Goal: Task Accomplishment & Management: Manage account settings

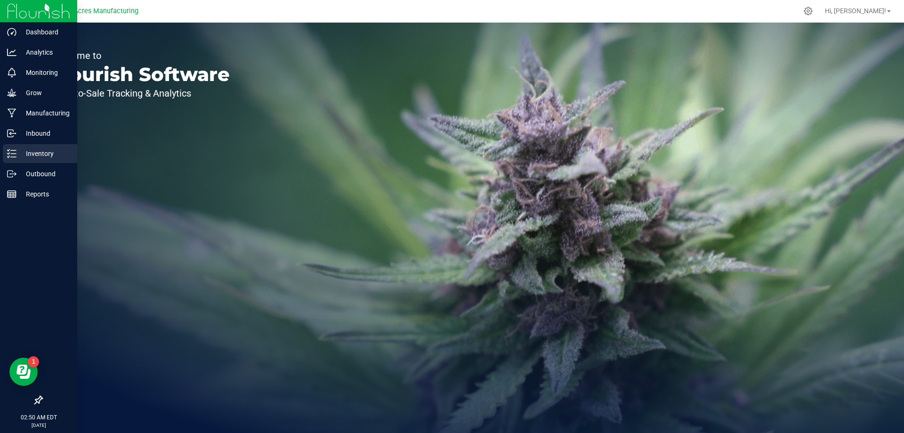
click at [30, 156] on p "Inventory" at bounding box center [44, 153] width 56 height 11
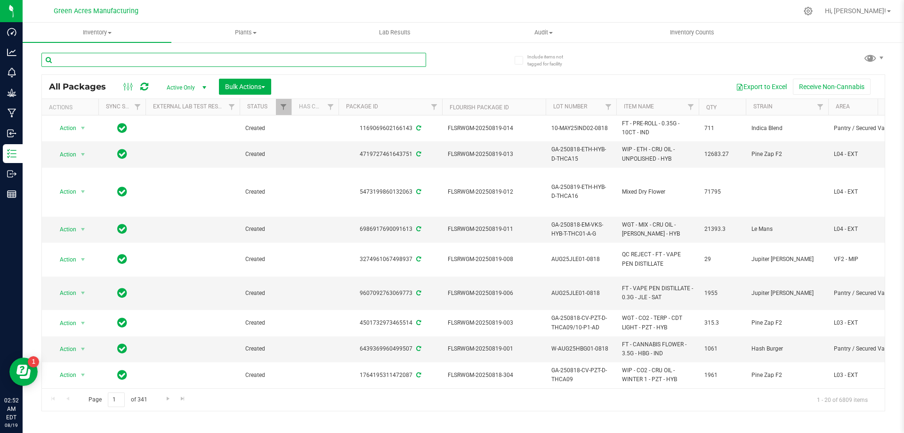
click at [343, 56] on input "text" at bounding box center [233, 60] width 385 height 14
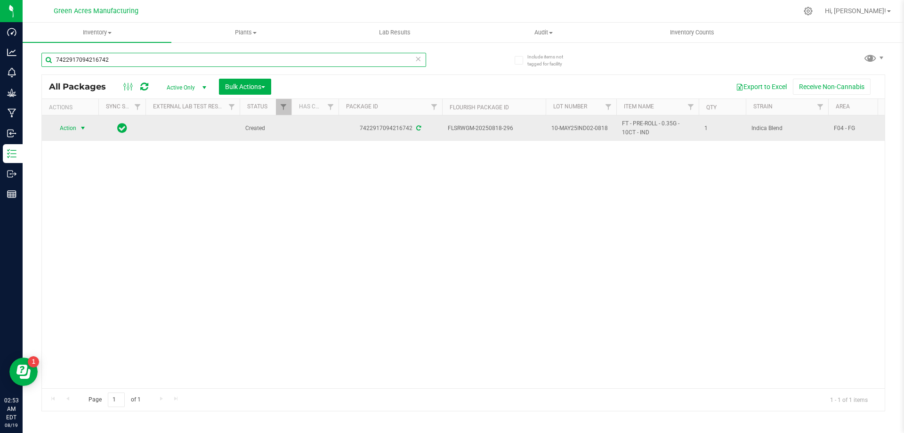
type input "7422917094216742"
click at [64, 125] on span "Action" at bounding box center [63, 127] width 25 height 13
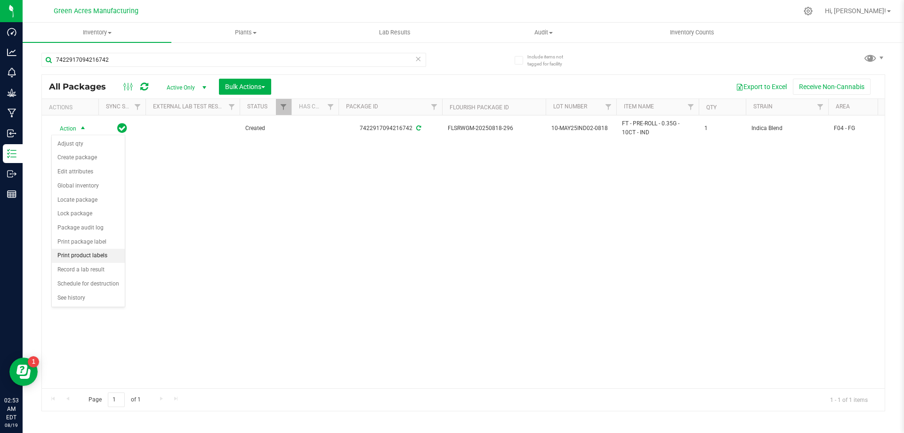
click at [113, 255] on li "Print product labels" at bounding box center [88, 256] width 73 height 14
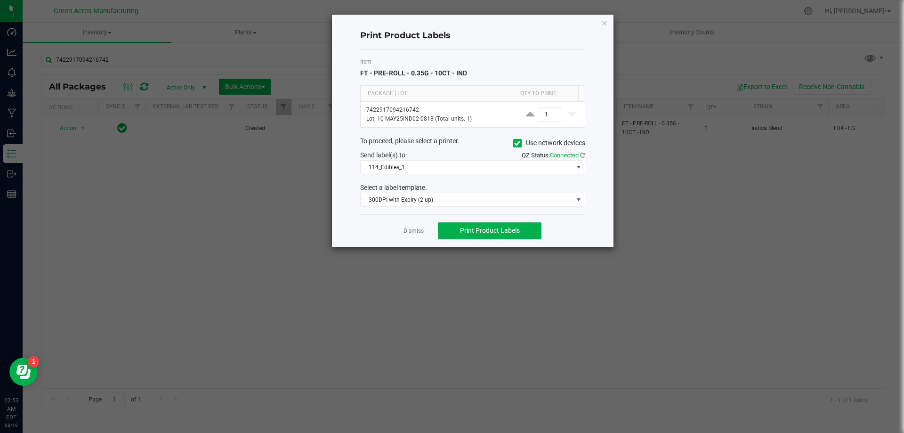
click at [481, 176] on div "Item FT - PRE-ROLL - 0.35G - 10CT - IND Package | Lot Qty to Print 742291709421…" at bounding box center [472, 132] width 225 height 164
click at [483, 163] on span "114_Edibles_1" at bounding box center [467, 167] width 212 height 13
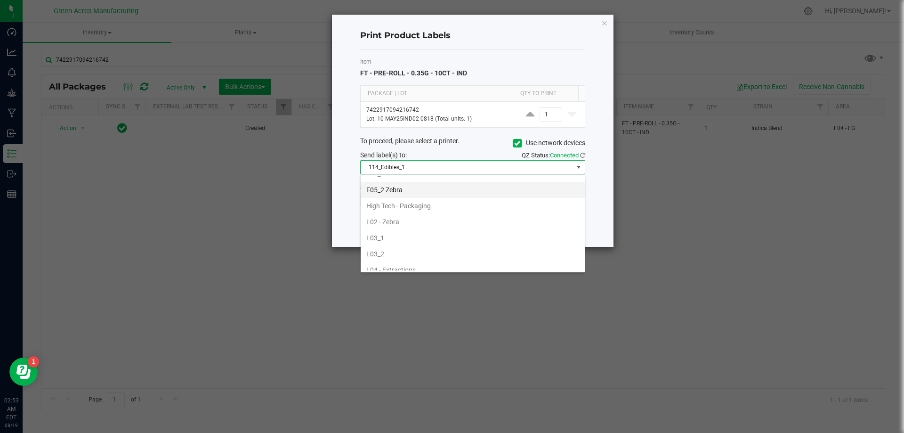
scroll to position [235, 0]
click at [416, 221] on li "F05_1" at bounding box center [473, 221] width 224 height 16
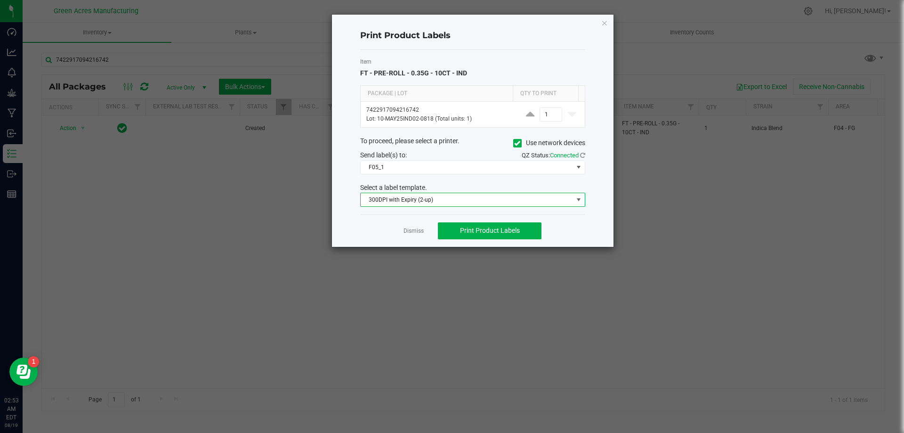
click at [415, 198] on span "300DPI with Expiry (2-up)" at bounding box center [467, 199] width 212 height 13
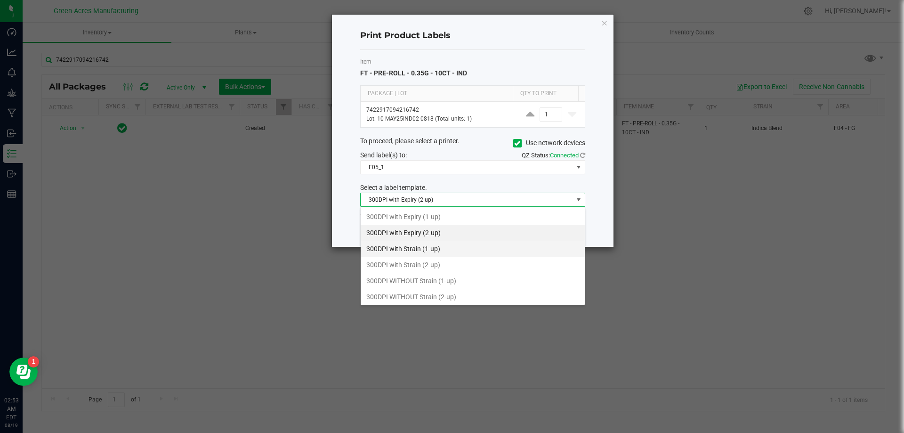
scroll to position [14, 225]
click at [432, 290] on li "300DPI WITHOUT Strain (2-up)" at bounding box center [473, 297] width 224 height 16
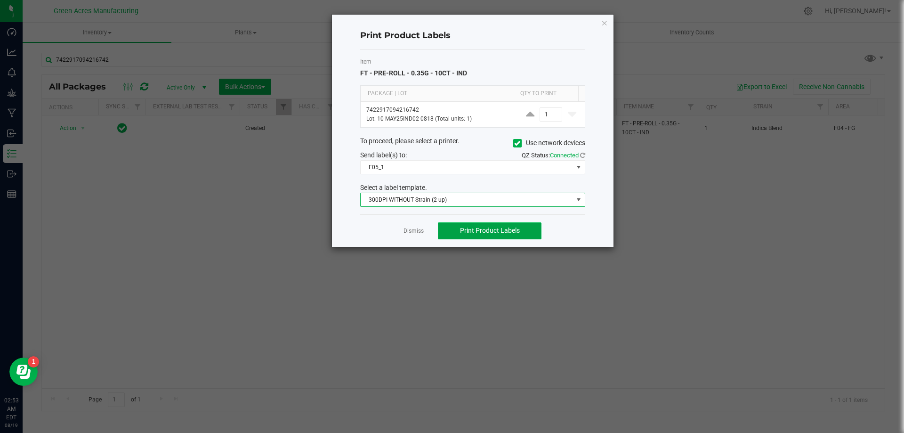
click at [510, 235] on button "Print Product Labels" at bounding box center [490, 230] width 104 height 17
click at [411, 239] on div "Dismiss Print Product Labels" at bounding box center [472, 230] width 225 height 32
click at [413, 235] on link "Dismiss" at bounding box center [413, 231] width 20 height 8
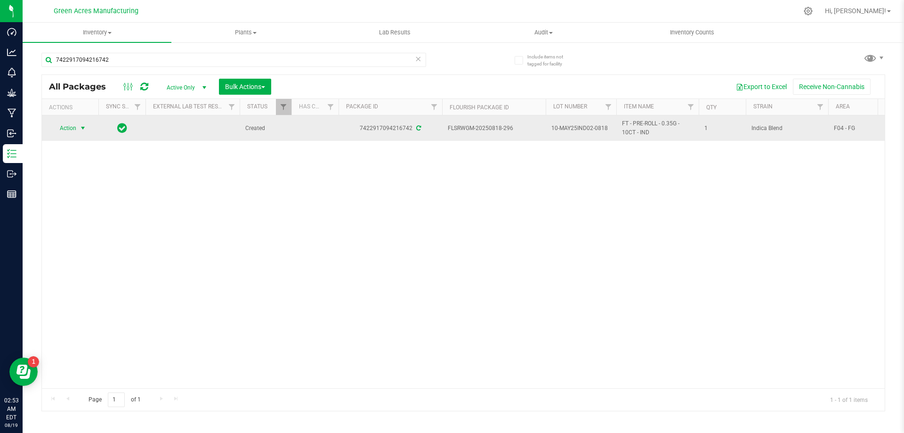
click at [84, 128] on span "select" at bounding box center [83, 128] width 8 height 8
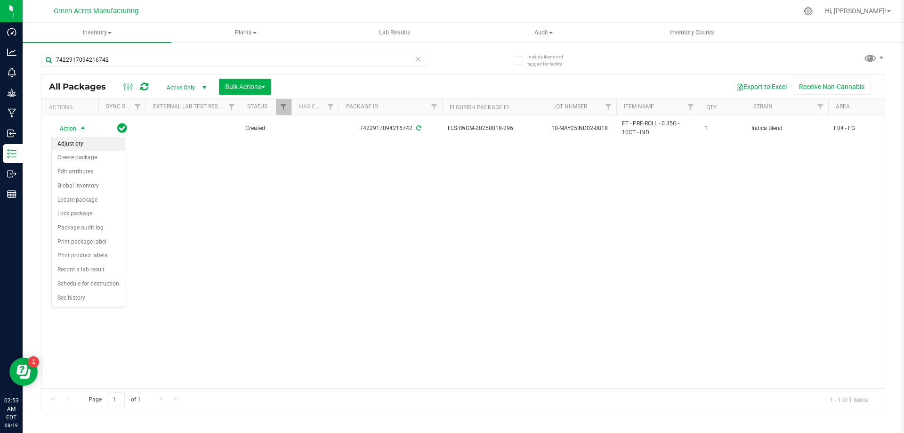
click at [89, 141] on li "Adjust qty" at bounding box center [88, 144] width 73 height 14
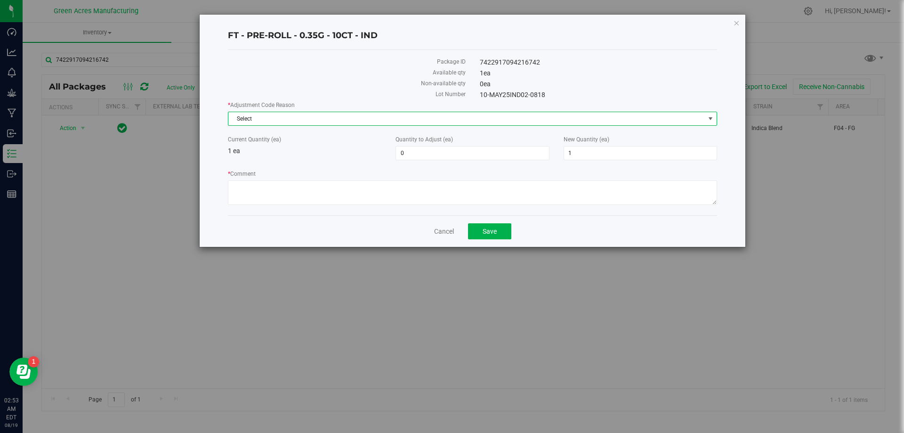
click at [278, 120] on span "Select" at bounding box center [466, 118] width 476 height 13
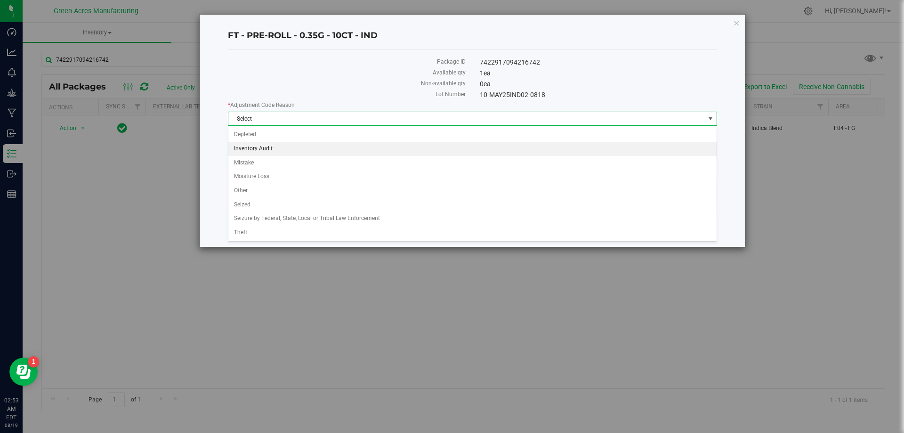
click at [268, 142] on li "Inventory Audit" at bounding box center [472, 149] width 488 height 14
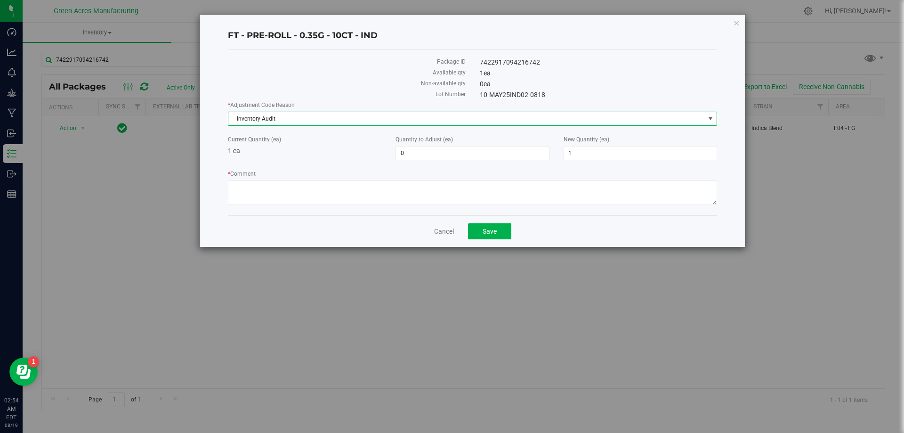
click at [287, 121] on span "Inventory Audit" at bounding box center [466, 118] width 476 height 13
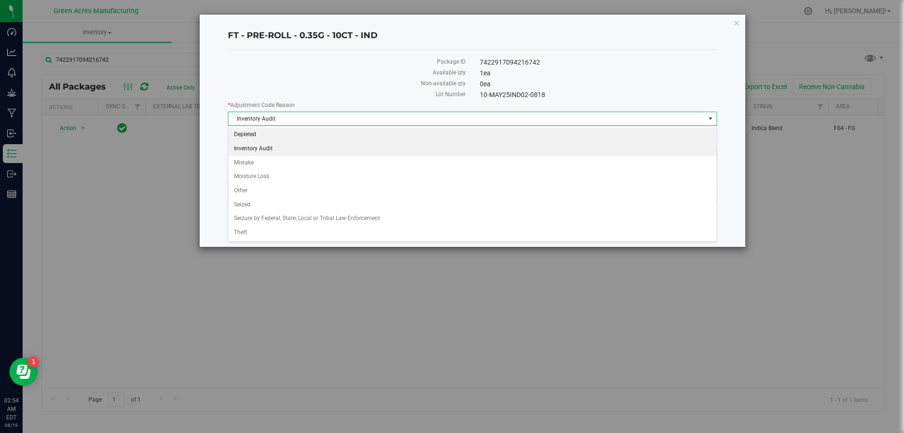
click at [273, 133] on li "Depleted" at bounding box center [472, 135] width 488 height 14
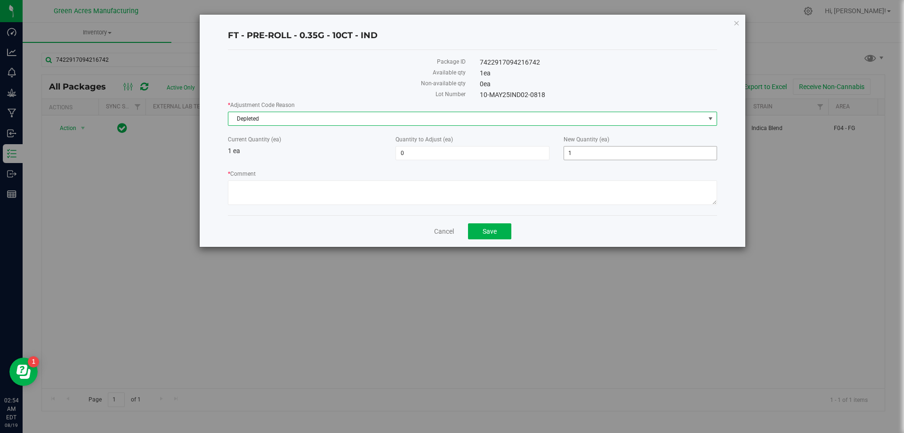
click at [586, 155] on span "1 1" at bounding box center [640, 153] width 153 height 14
click at [586, 155] on input "1" at bounding box center [640, 152] width 153 height 13
type input "0"
type input "-1"
type input "0"
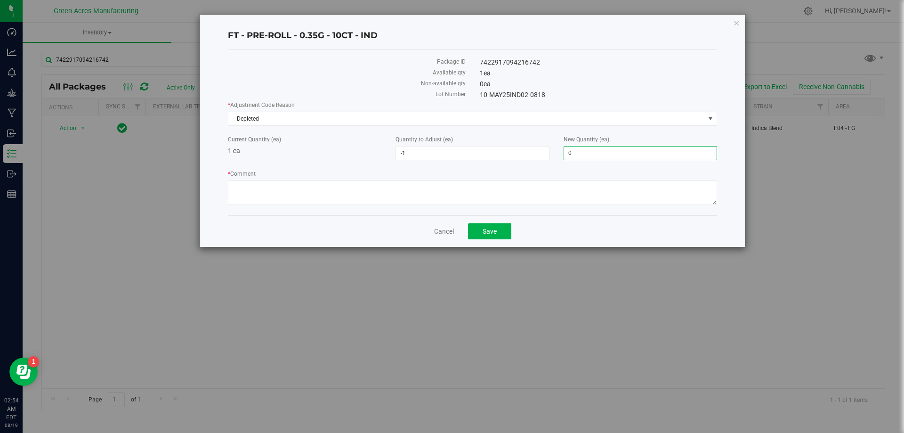
click at [566, 176] on label "* Comment" at bounding box center [472, 173] width 489 height 8
click at [566, 180] on textarea "* Comment" at bounding box center [472, 192] width 489 height 24
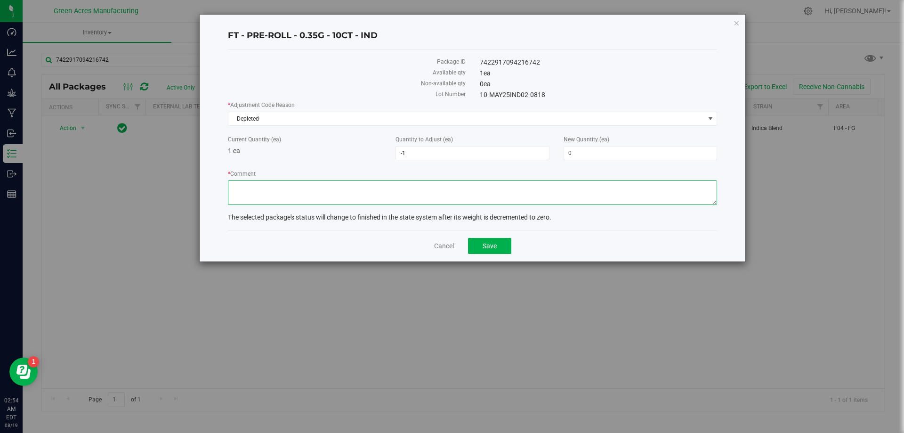
click at [564, 184] on textarea "* Comment" at bounding box center [472, 192] width 489 height 24
type textarea "zeroing out 1 of 1 package."
click at [500, 245] on button "Save" at bounding box center [489, 246] width 43 height 16
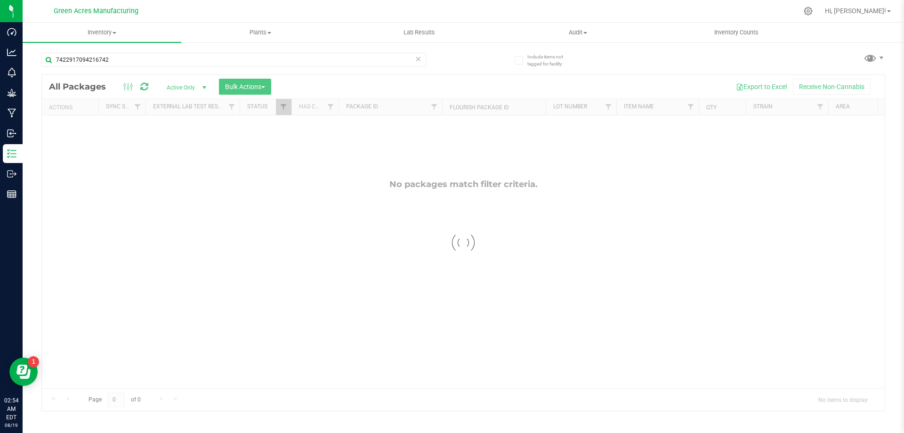
click at [418, 61] on icon at bounding box center [418, 58] width 7 height 11
click at [403, 60] on input "text" at bounding box center [233, 60] width 385 height 14
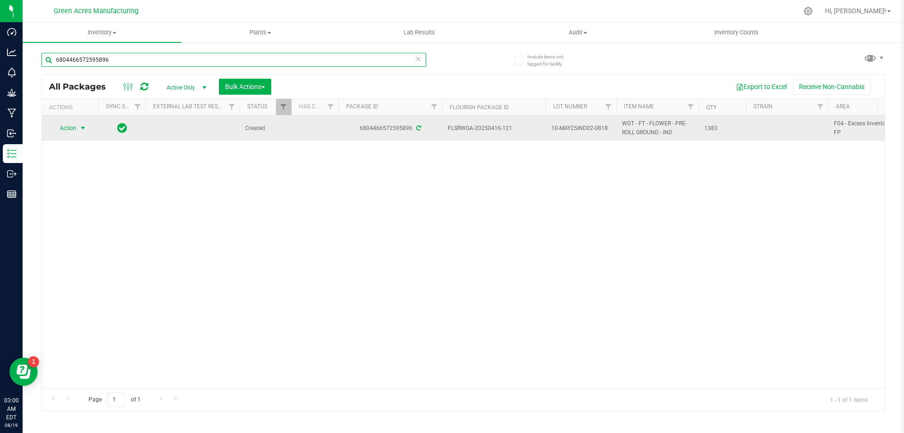
type input "6804466572595896"
click at [81, 127] on span "select" at bounding box center [83, 128] width 8 height 8
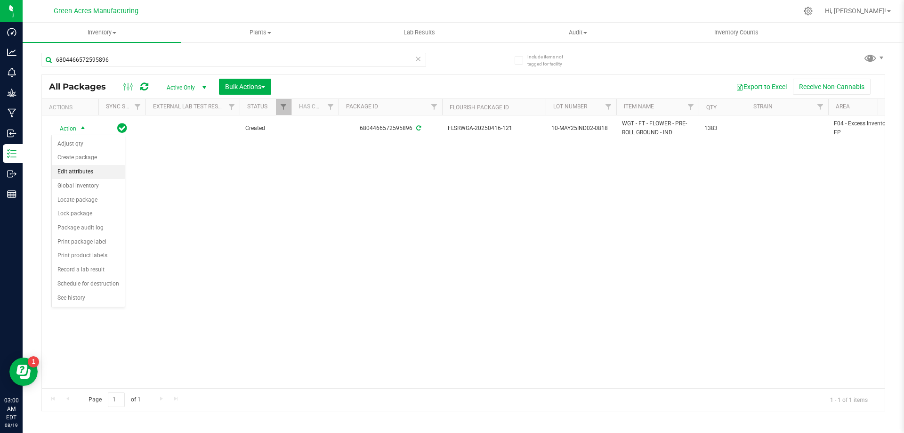
click at [94, 169] on li "Edit attributes" at bounding box center [88, 172] width 73 height 14
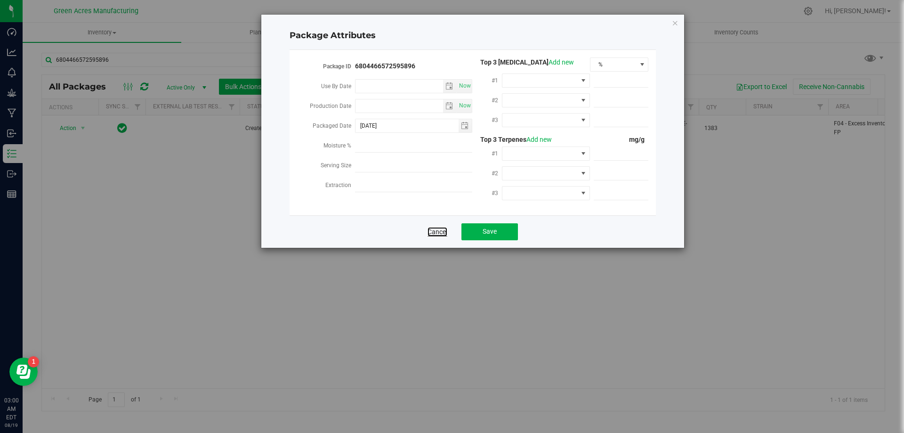
click at [434, 229] on link "Cancel" at bounding box center [437, 231] width 20 height 9
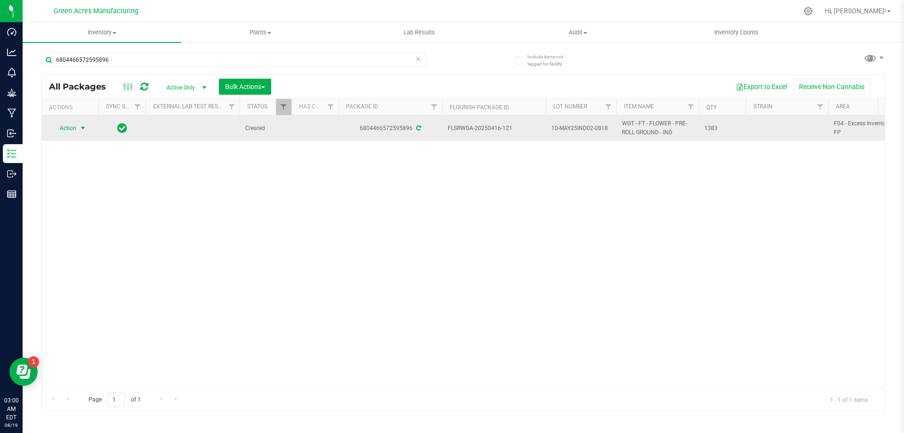
click at [86, 128] on span "select" at bounding box center [83, 128] width 8 height 8
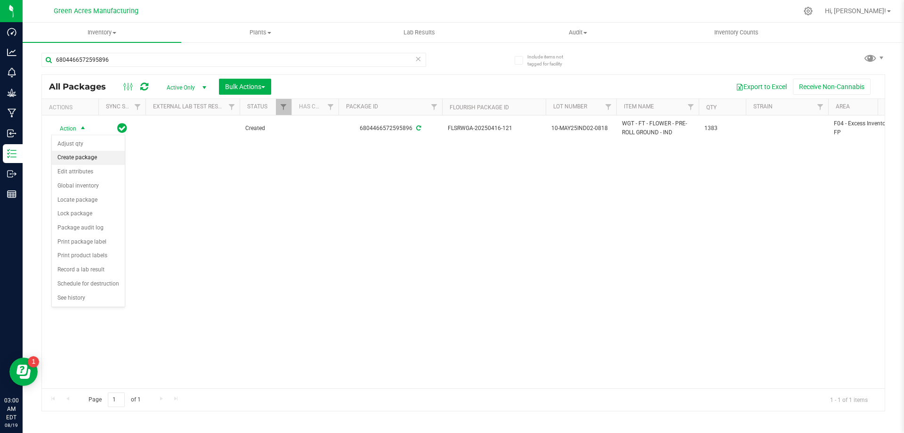
click at [89, 154] on li "Create package" at bounding box center [88, 158] width 73 height 14
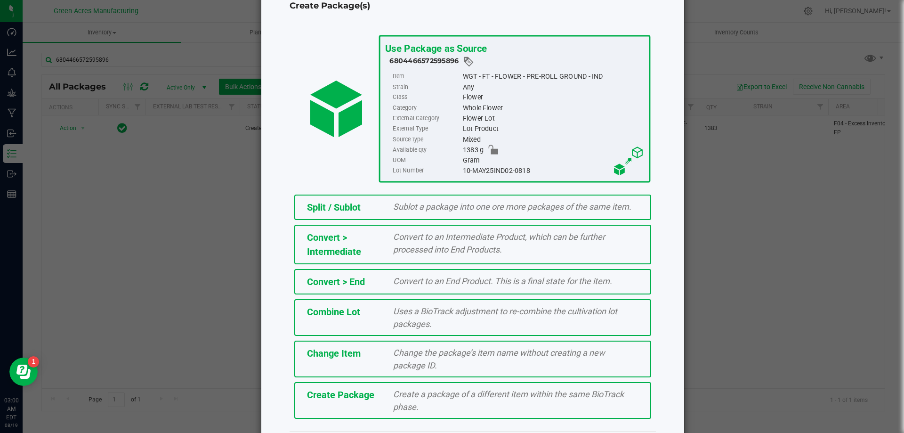
scroll to position [58, 0]
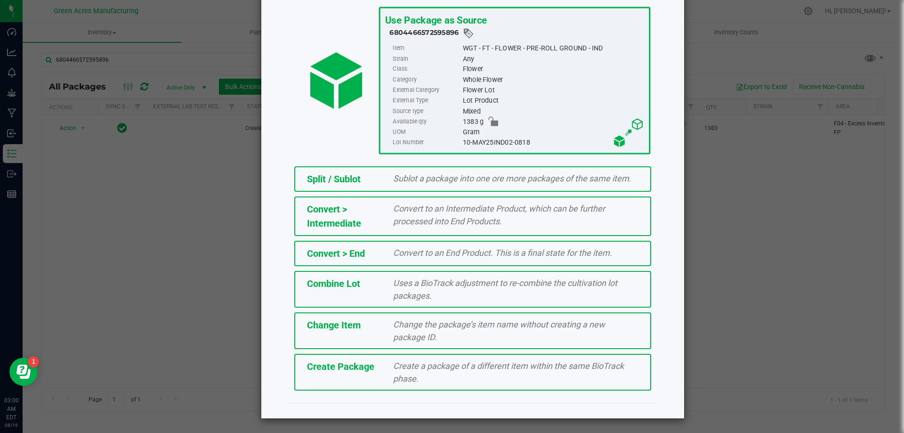
click at [353, 378] on div "Create Package Create a package of a different item within the same BioTrack ph…" at bounding box center [472, 372] width 357 height 37
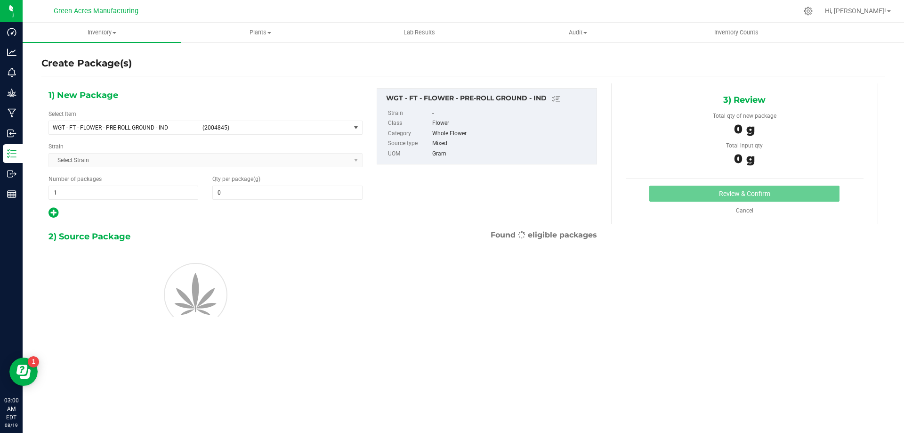
type input "0.0000"
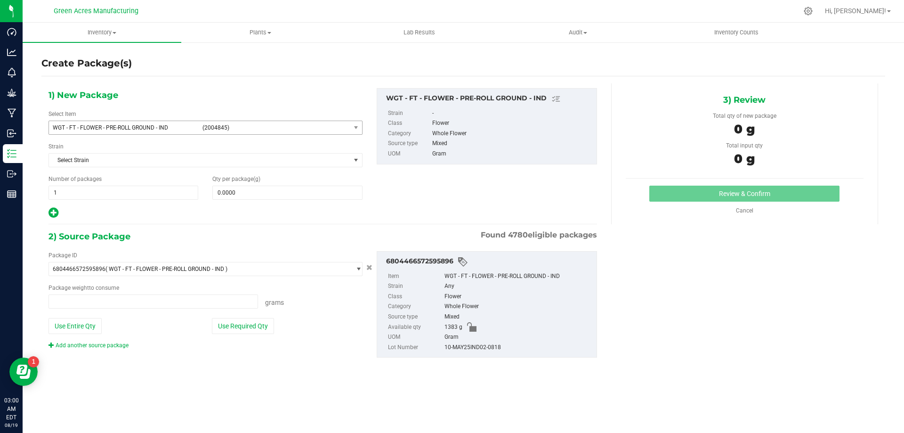
type input "0.0000 g"
click at [267, 126] on span "(2004845)" at bounding box center [274, 127] width 144 height 7
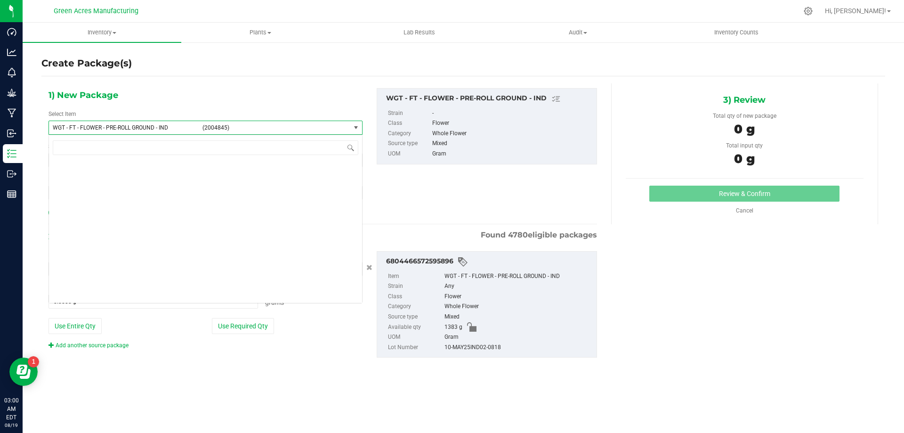
scroll to position [202547, 0]
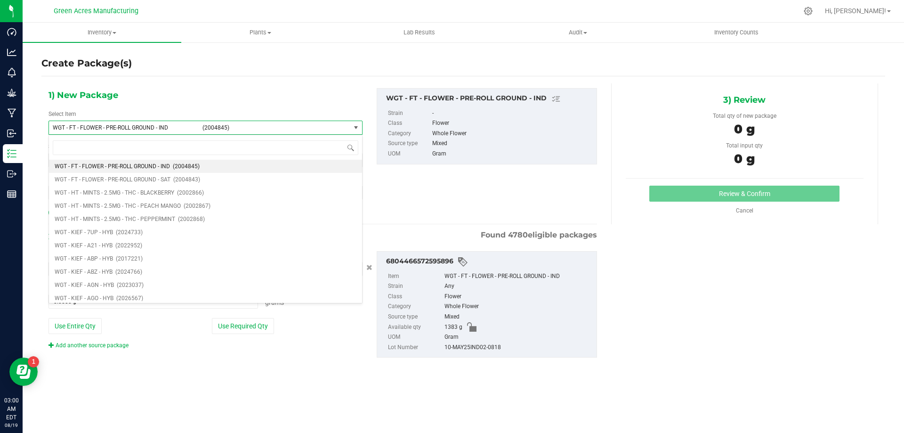
click at [284, 102] on div "1) New Package Select Item WGT - FT - FLOWER - PRE-ROLL GROUND - IND (2004845) …" at bounding box center [205, 153] width 328 height 131
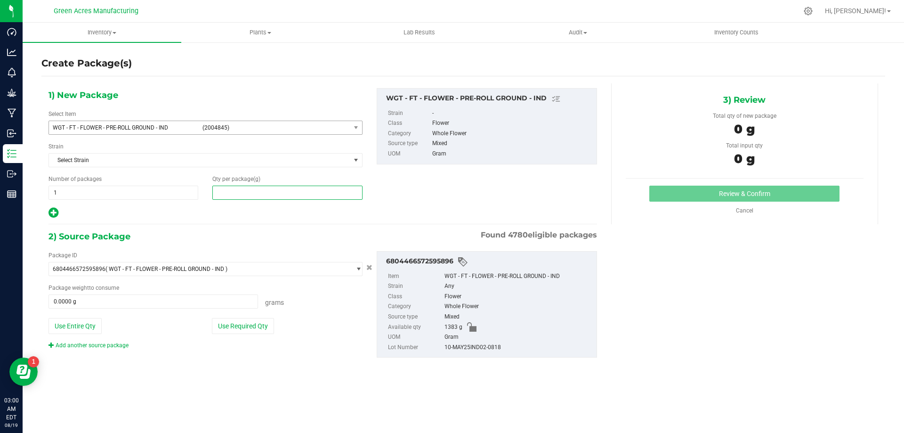
click at [281, 187] on span at bounding box center [287, 192] width 150 height 14
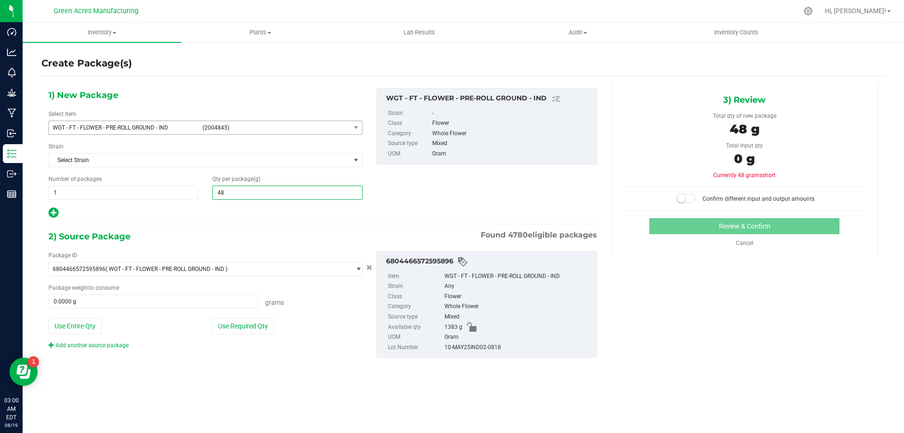
type input "480"
type input "480.0000"
click at [249, 326] on button "Use Required Qty" at bounding box center [243, 326] width 62 height 16
type input "480.0000 g"
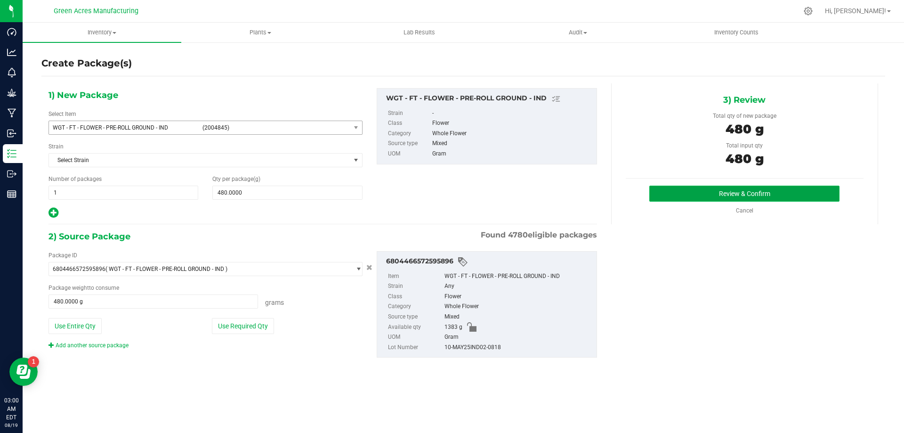
click at [696, 200] on button "Review & Confirm" at bounding box center [744, 193] width 190 height 16
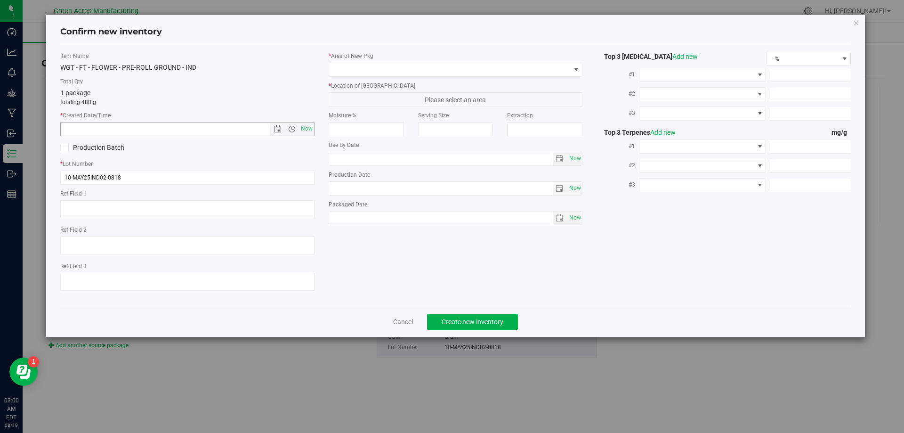
drag, startPoint x: 311, startPoint y: 130, endPoint x: 321, endPoint y: 113, distance: 19.6
click at [311, 128] on span "Now" at bounding box center [306, 129] width 16 height 14
type input "[DATE] 3:00 AM"
drag, startPoint x: 382, startPoint y: 70, endPoint x: 396, endPoint y: 75, distance: 15.2
click at [383, 69] on span at bounding box center [450, 69] width 242 height 13
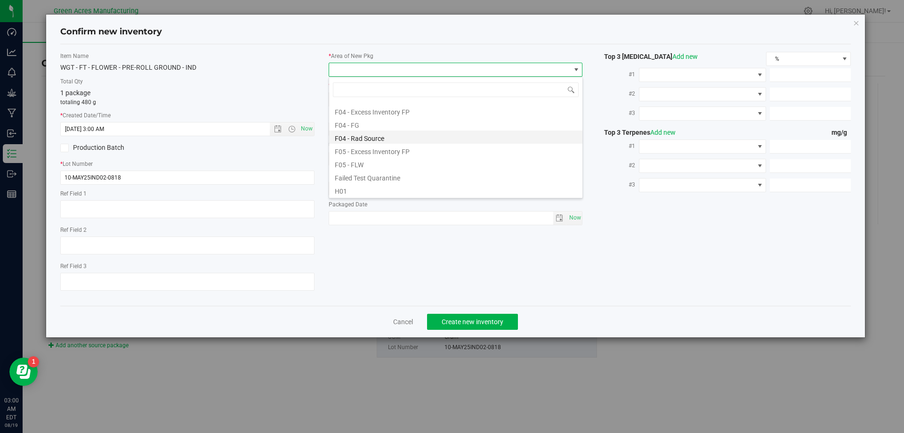
scroll to position [47, 0]
click at [409, 140] on li "F04 - FG" at bounding box center [455, 140] width 253 height 13
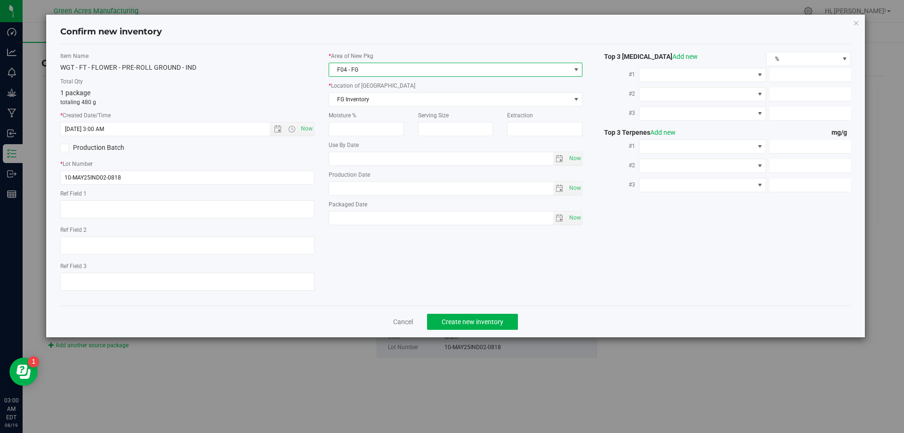
click at [404, 90] on div "* Location of [GEOGRAPHIC_DATA] FG Inventory FG Inventory FLW - EXT Failed Exte…" at bounding box center [456, 93] width 254 height 25
click at [402, 94] on span "FG Inventory" at bounding box center [450, 99] width 242 height 13
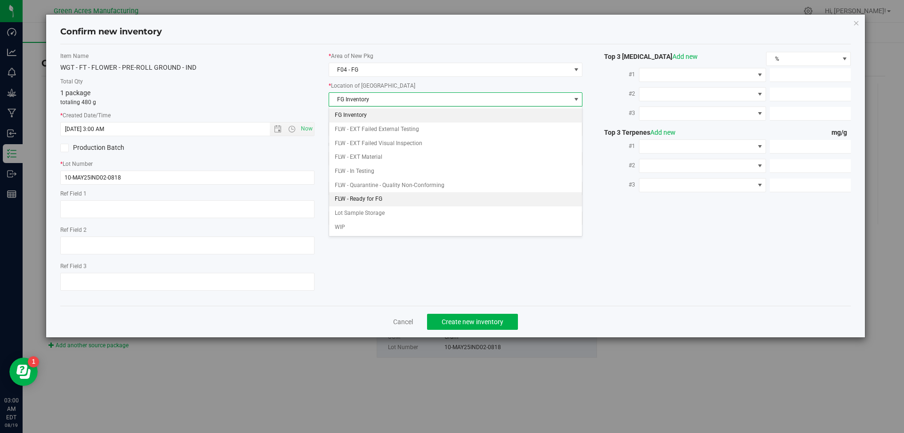
click at [439, 199] on li "FLW - Ready for FG" at bounding box center [455, 199] width 253 height 14
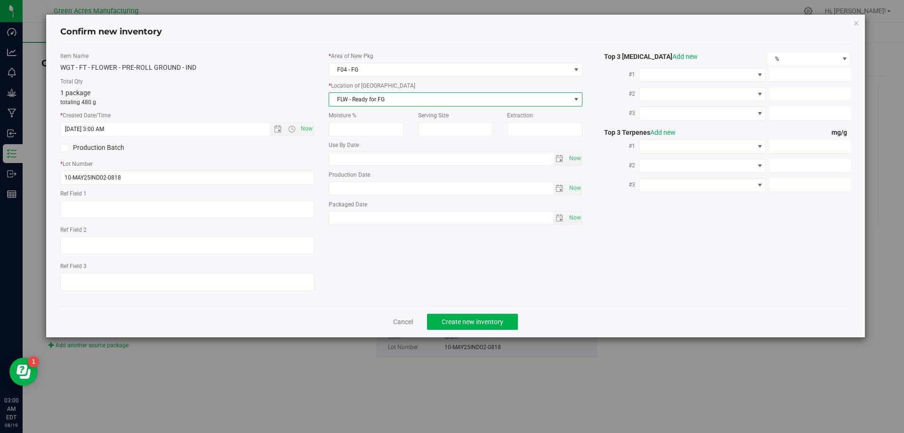
click at [399, 255] on div "Item Name WGT - FT - FLOWER - PRE-ROLL GROUND - IND Total Qty 1 package totalin…" at bounding box center [455, 175] width 805 height 246
click at [470, 320] on span "Create new inventory" at bounding box center [473, 322] width 62 height 8
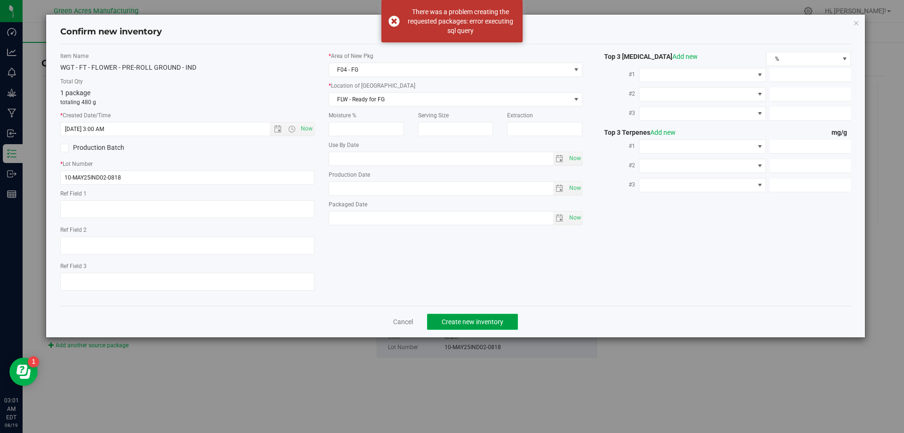
click at [468, 320] on span "Create new inventory" at bounding box center [473, 322] width 62 height 8
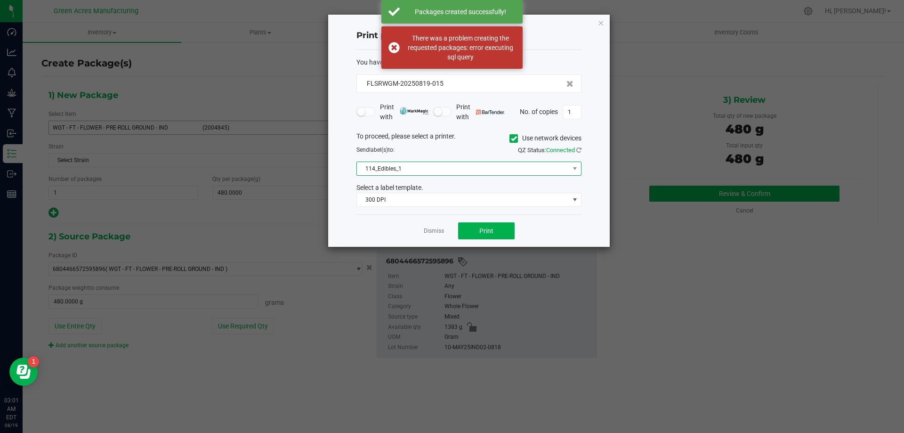
click at [529, 169] on span "114_Edibles_1" at bounding box center [463, 168] width 212 height 13
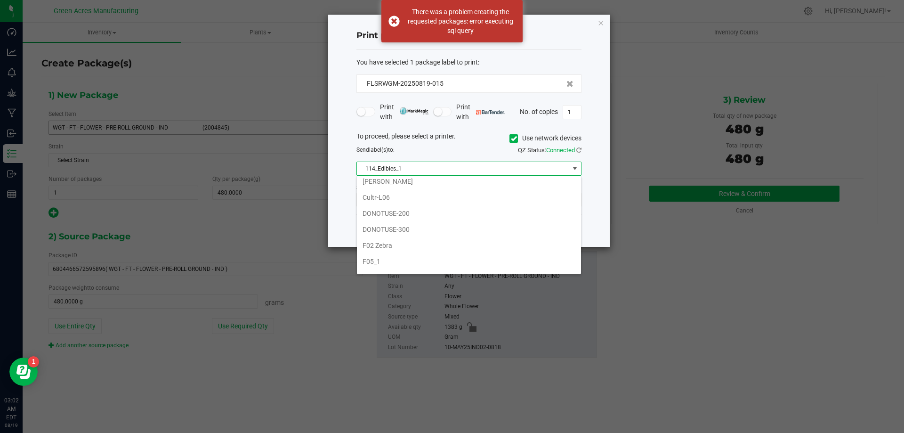
scroll to position [235, 0]
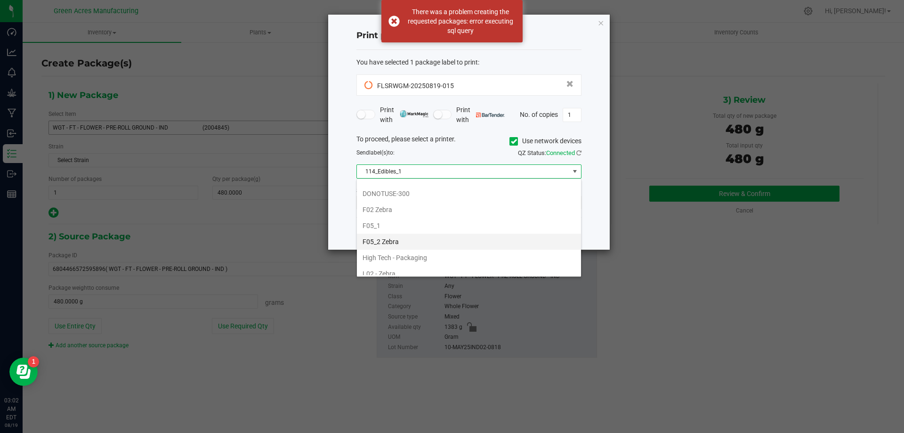
click at [435, 238] on li "F05_2 Zebra" at bounding box center [469, 242] width 224 height 16
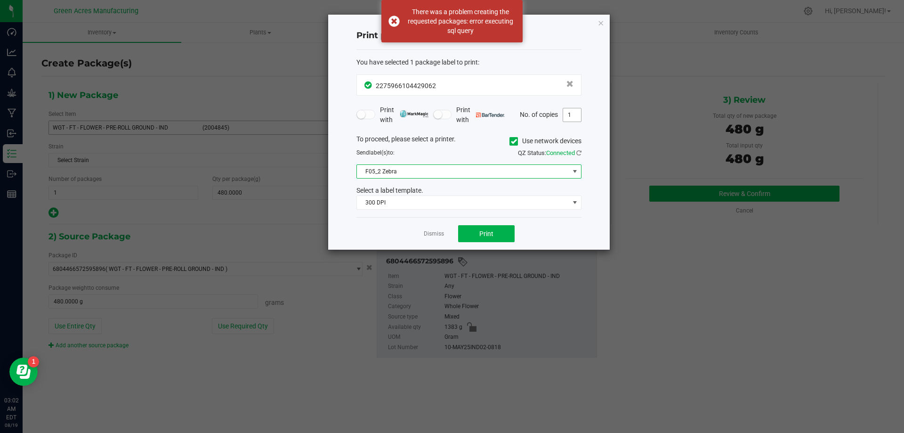
click at [575, 114] on input "1" at bounding box center [572, 114] width 18 height 13
type input "2"
click at [496, 237] on button "Print" at bounding box center [486, 233] width 56 height 17
click at [424, 234] on link "Dismiss" at bounding box center [434, 234] width 20 height 8
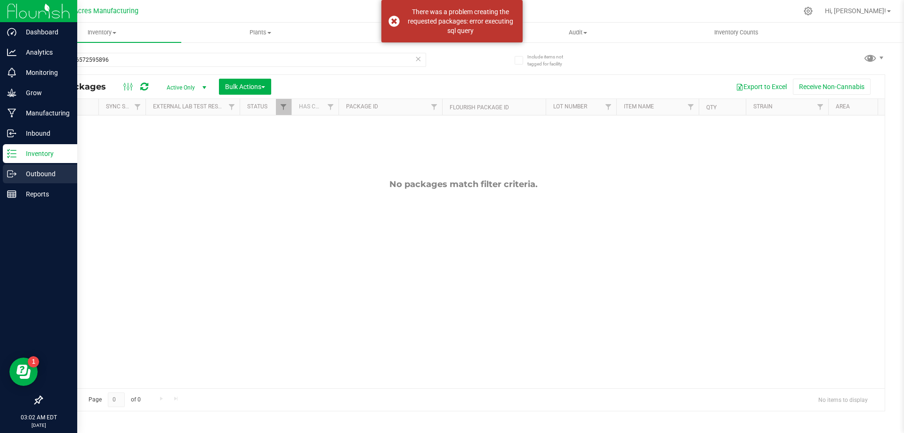
click at [37, 178] on p "Outbound" at bounding box center [44, 173] width 56 height 11
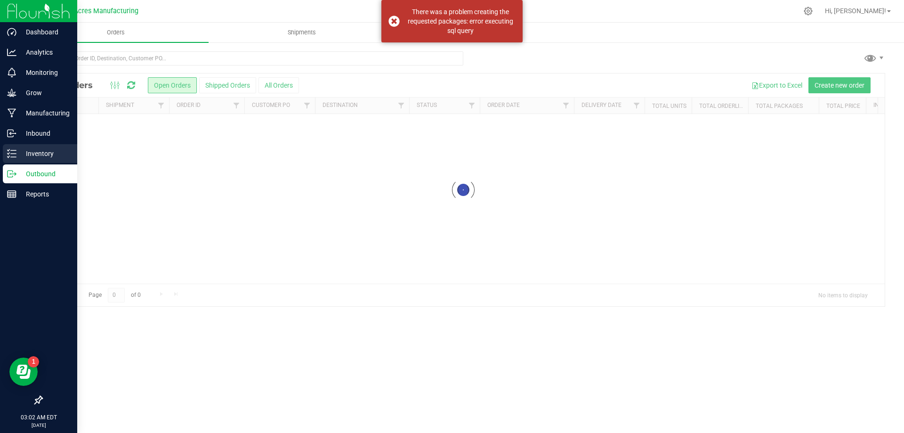
click at [45, 153] on p "Inventory" at bounding box center [44, 153] width 56 height 11
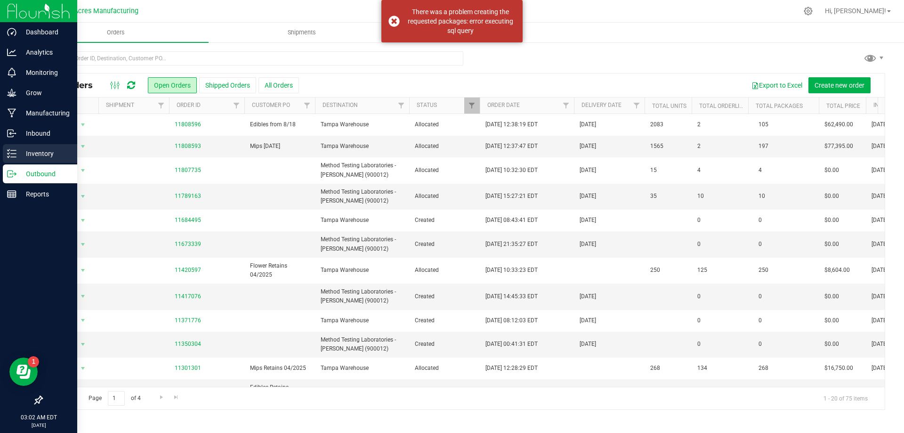
click at [23, 151] on p "Inventory" at bounding box center [44, 153] width 56 height 11
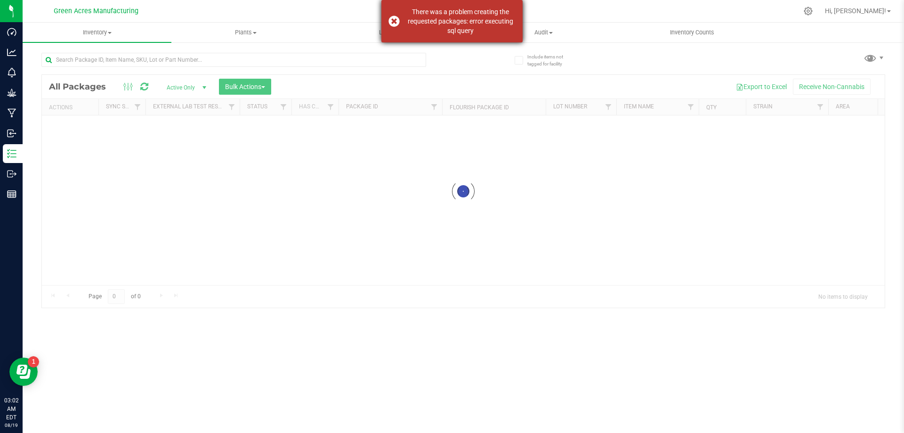
click at [389, 16] on div "There was a problem creating the requested packages: error executing sql query" at bounding box center [451, 21] width 141 height 42
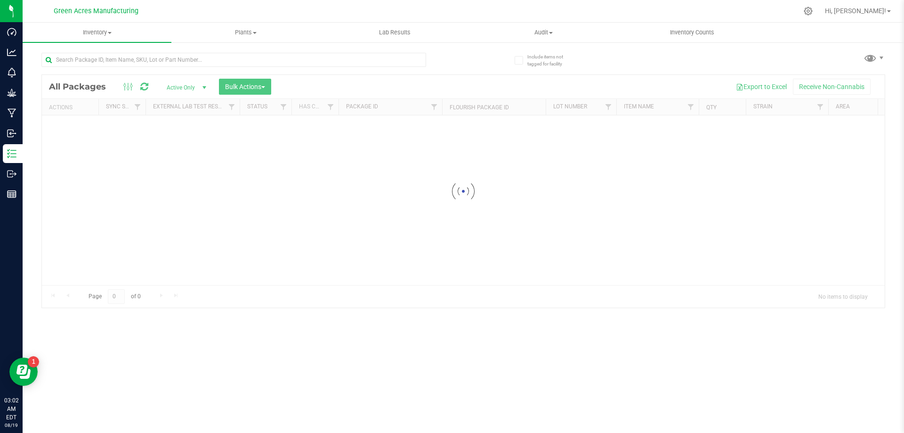
click at [394, 21] on div "There was a problem creating the requested packages: error executing sql query" at bounding box center [451, 21] width 141 height 42
click at [336, 57] on input "text" at bounding box center [233, 60] width 385 height 14
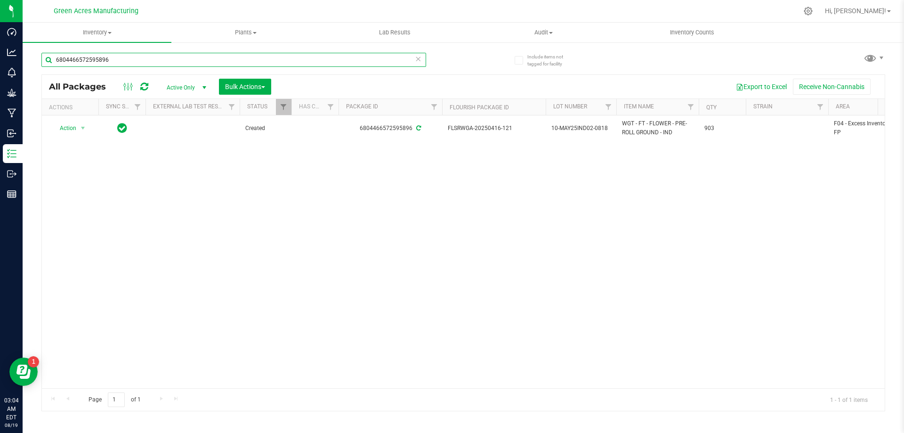
type input "6804466572595896"
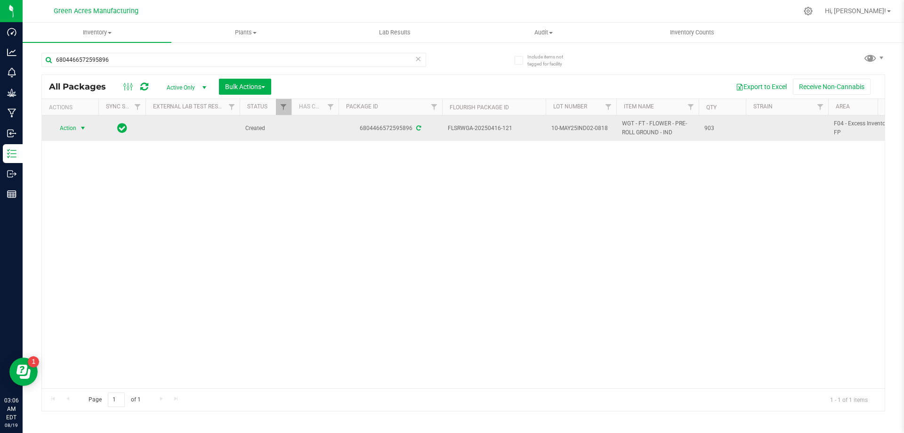
click at [75, 134] on span "Action" at bounding box center [63, 127] width 25 height 13
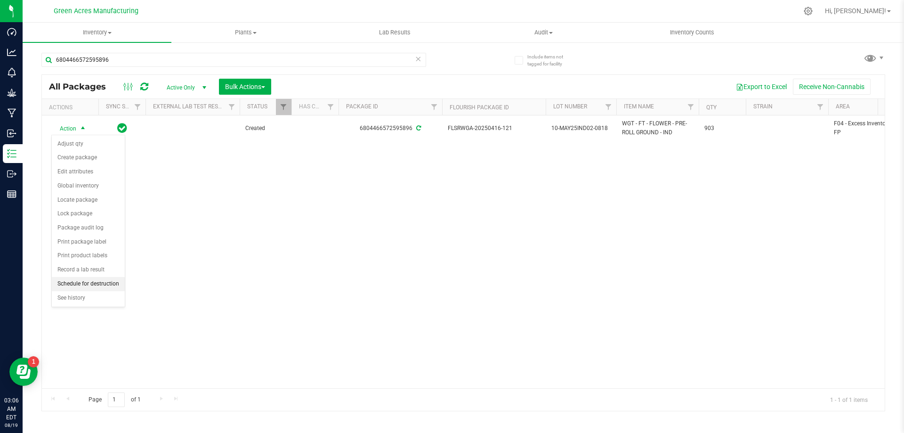
click at [114, 285] on li "Schedule for destruction" at bounding box center [88, 284] width 73 height 14
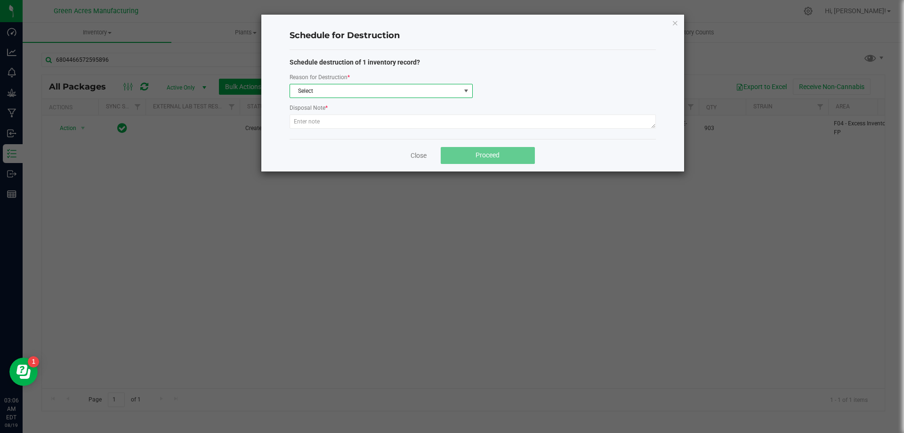
click at [463, 91] on span at bounding box center [466, 91] width 8 height 8
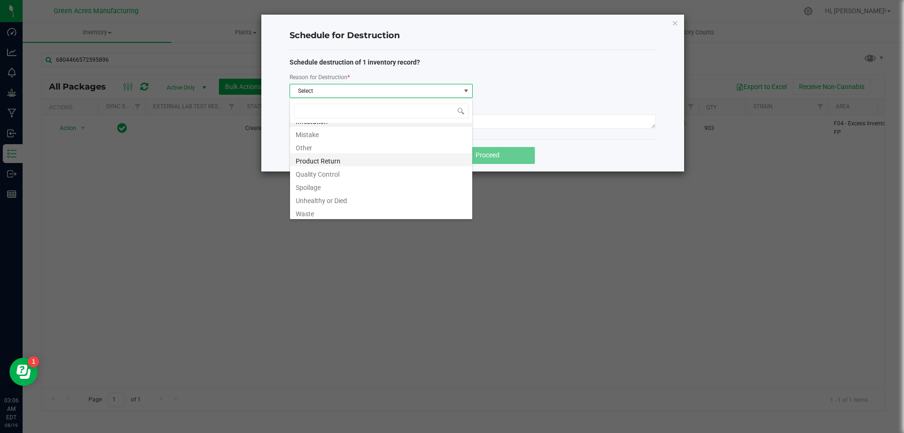
scroll to position [11, 0]
click at [381, 215] on li "Waste" at bounding box center [381, 210] width 182 height 13
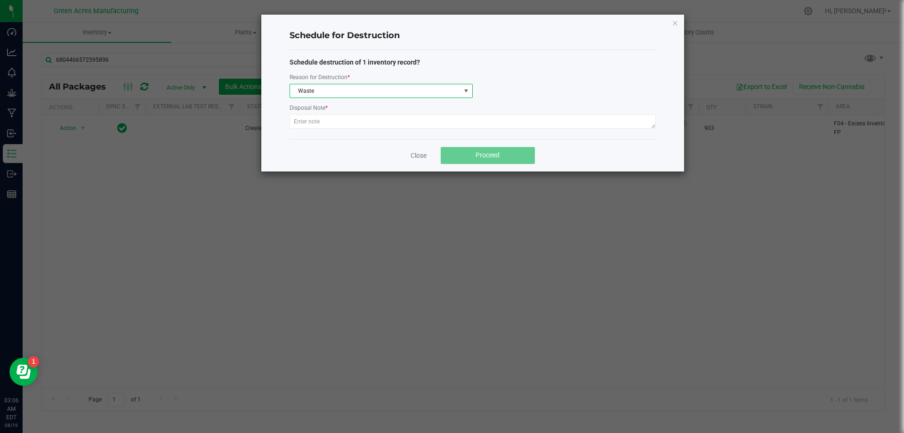
click at [467, 129] on div at bounding box center [473, 122] width 366 height 17
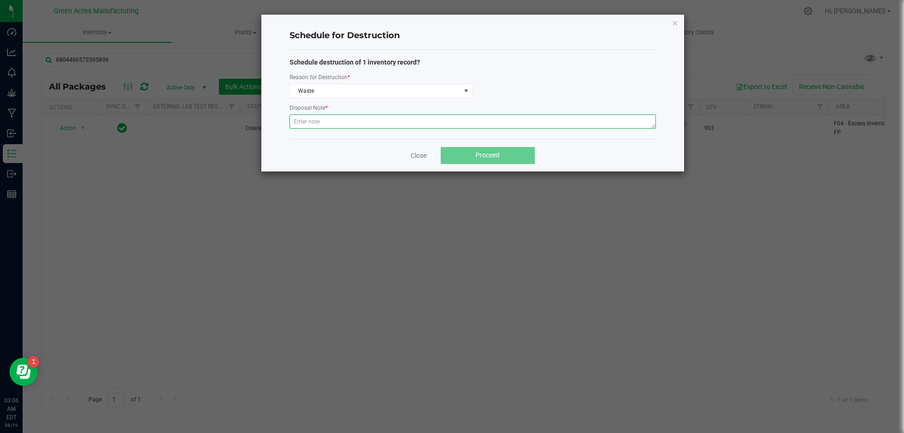
click at [481, 119] on textarea at bounding box center [473, 121] width 366 height 14
paste textarea "WASTE FROM JUANAROLL PRODUCTION/PACKING"
type textarea "WASTE FROM JUANAROLL PRODUCTION/PACKING"
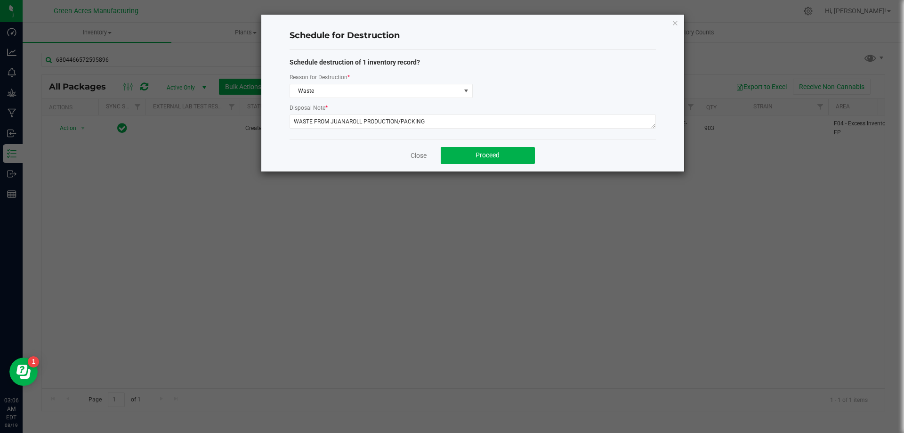
click at [392, 139] on div "Close Proceed" at bounding box center [473, 155] width 366 height 32
click at [486, 152] on span "Proceed" at bounding box center [487, 155] width 24 height 8
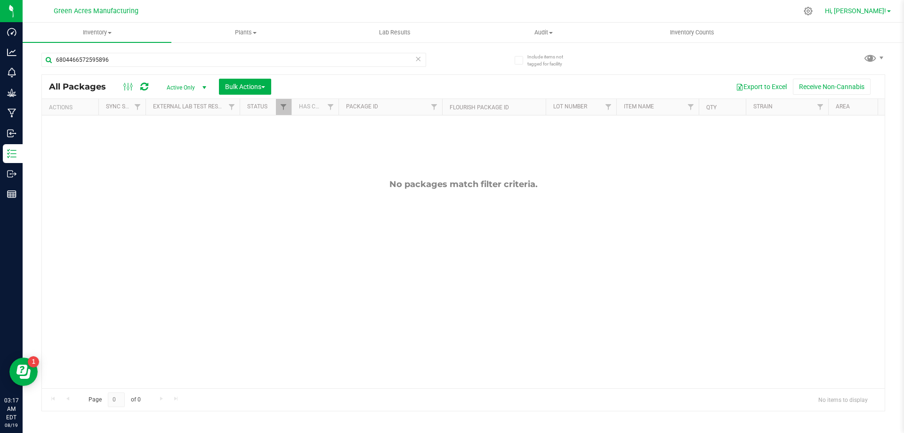
click at [864, 11] on span "Hi, [PERSON_NAME]!" at bounding box center [855, 11] width 61 height 8
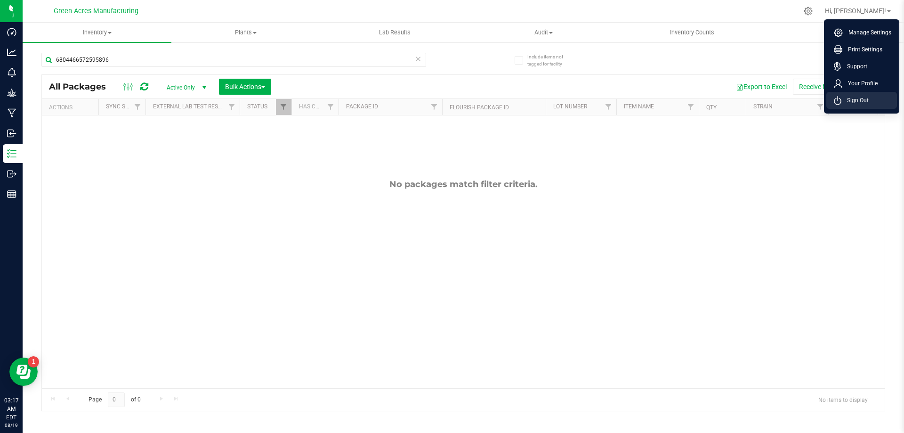
click at [856, 100] on span "Sign Out" at bounding box center [854, 100] width 27 height 9
